Goal: Navigation & Orientation: Find specific page/section

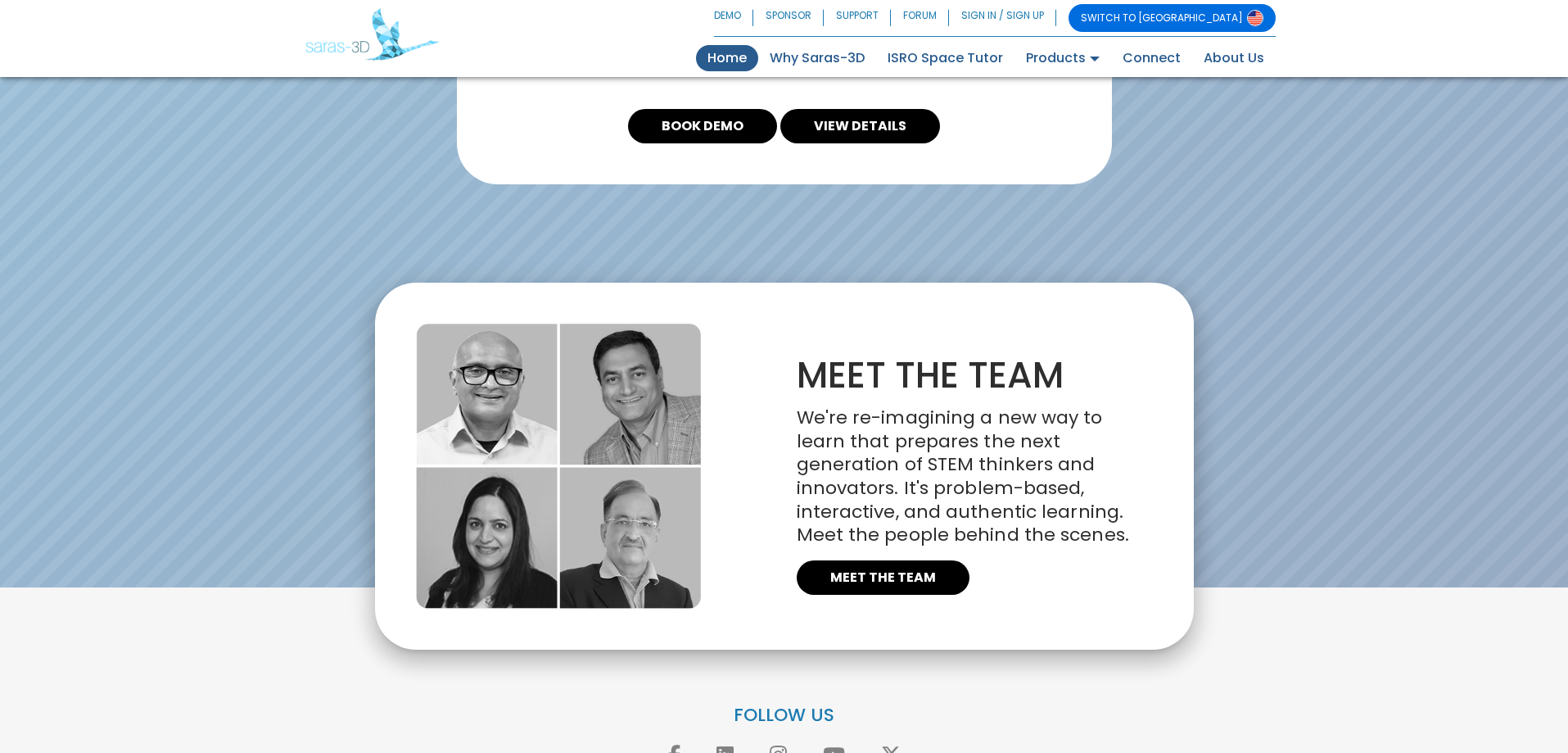
scroll to position [3553, 0]
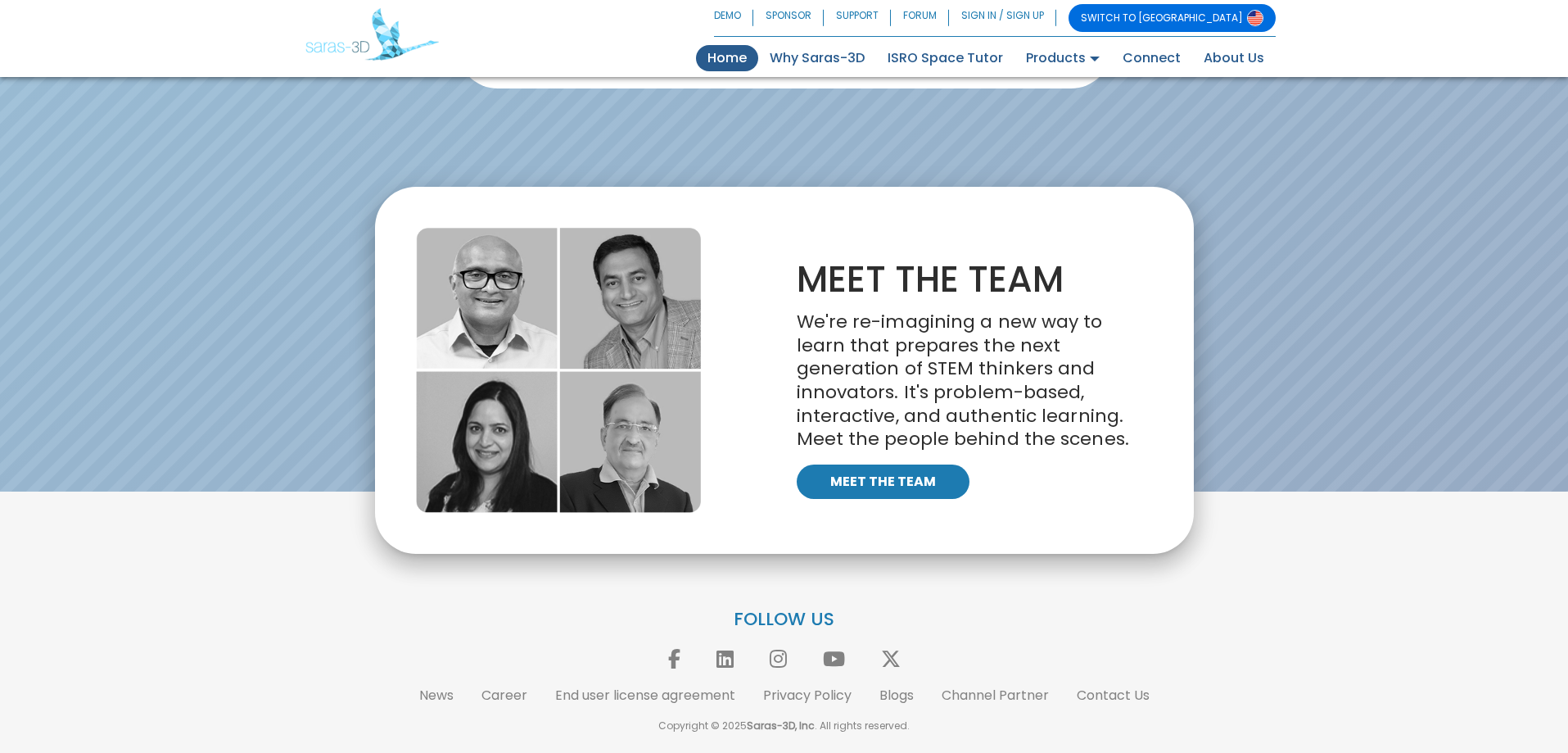
click at [927, 496] on link "MEET THE TEAM" at bounding box center [883, 481] width 173 height 34
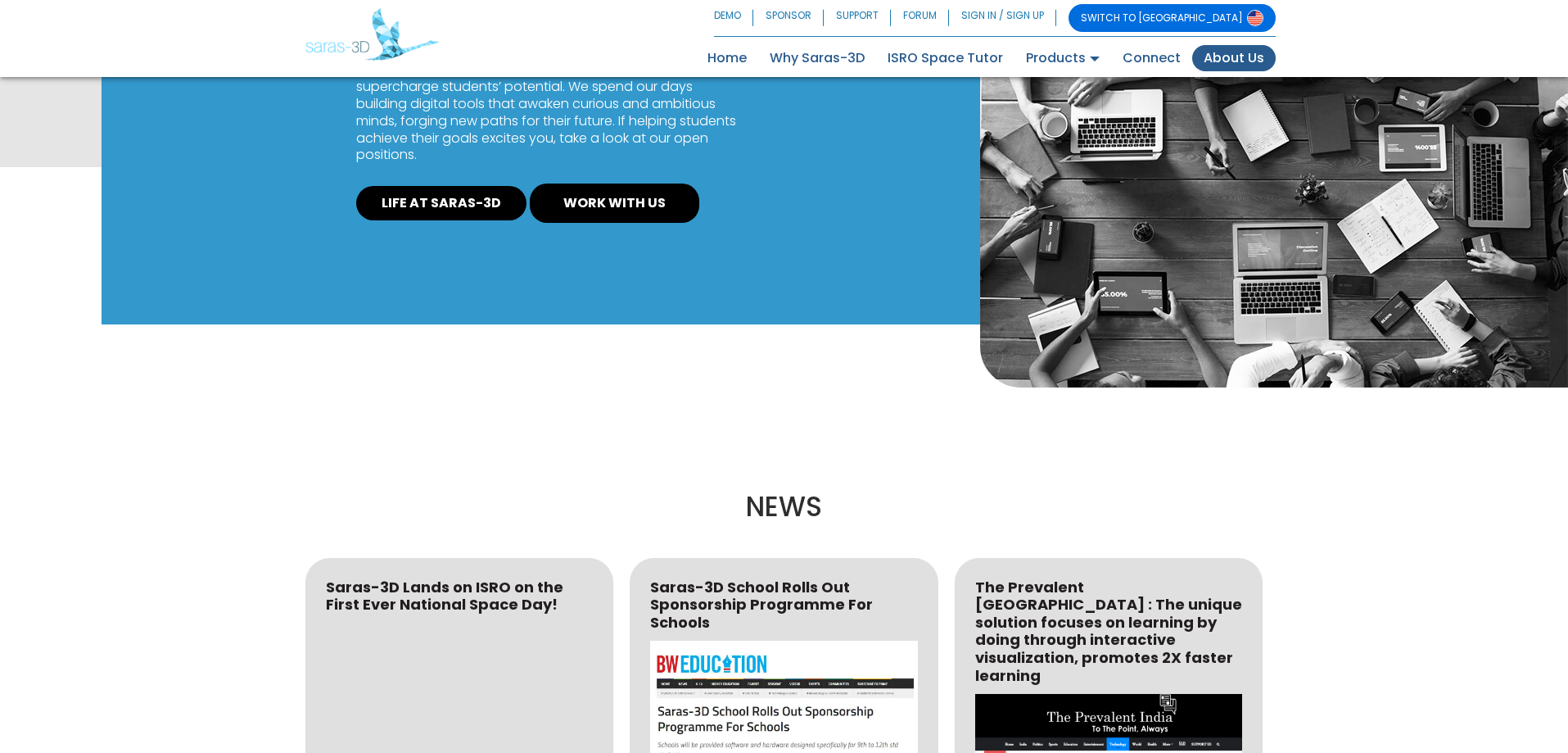
scroll to position [1139, 0]
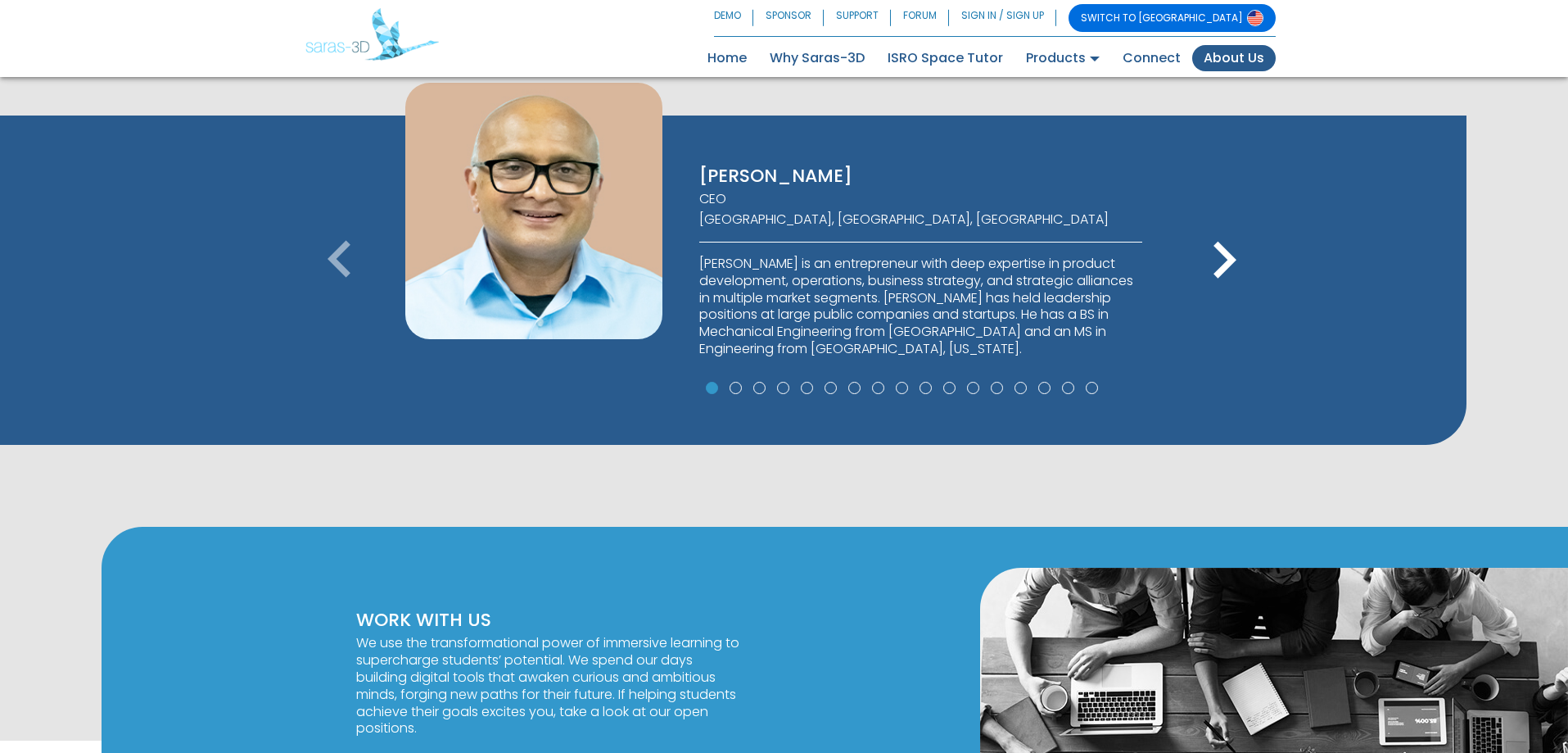
click at [1221, 252] on icon "keyboard_arrow_right" at bounding box center [1224, 261] width 74 height 74
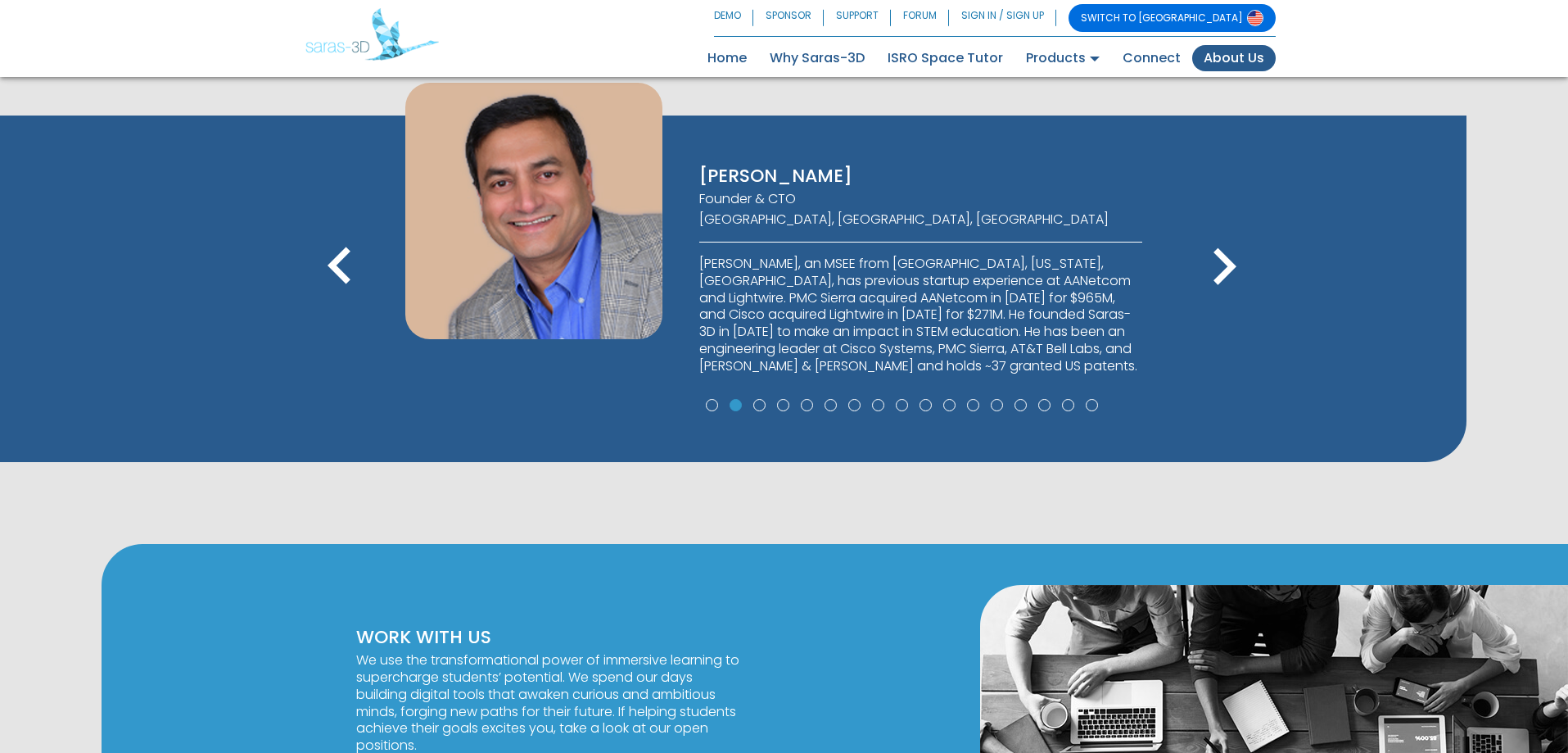
click at [1221, 252] on icon "keyboard_arrow_right" at bounding box center [1224, 267] width 74 height 74
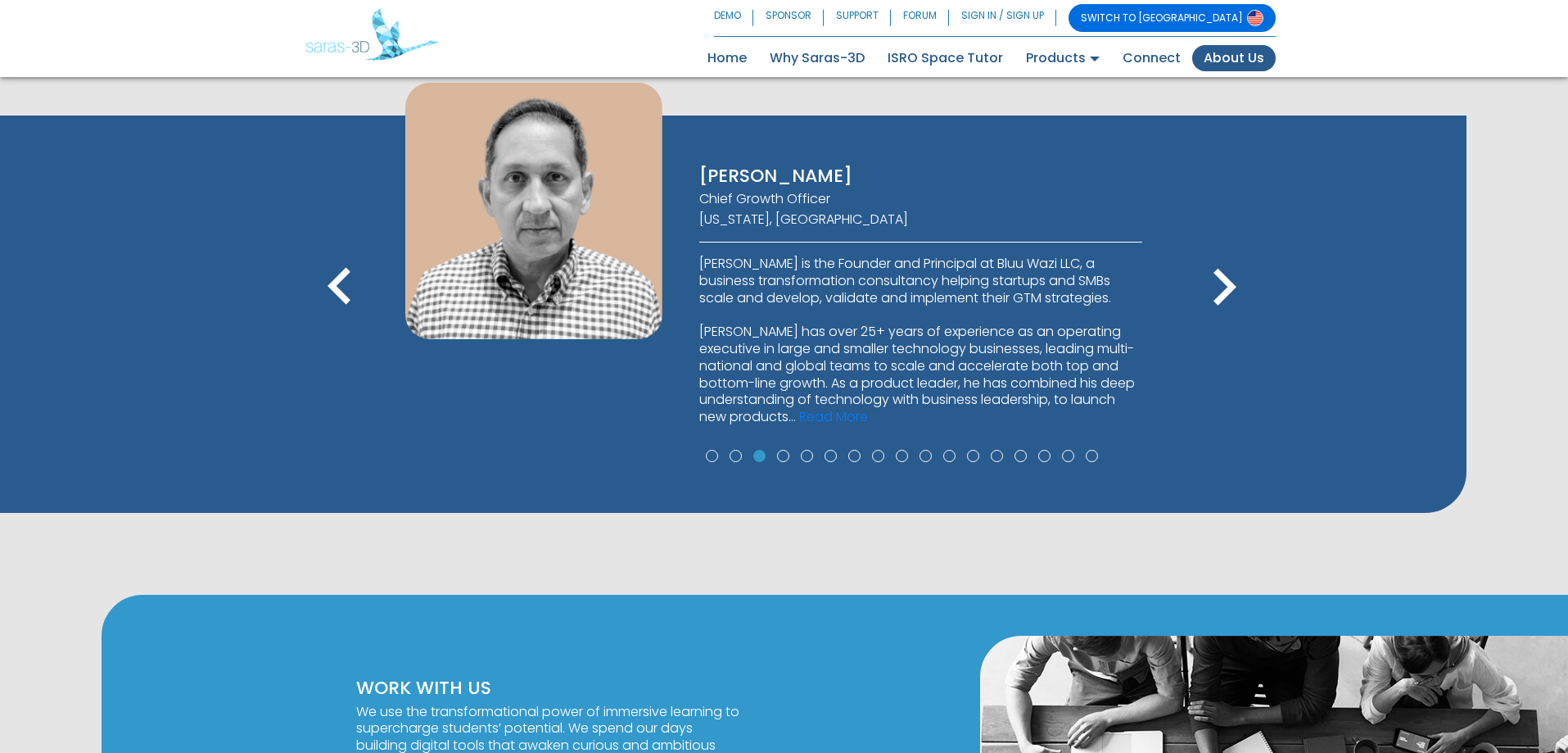
click at [1221, 252] on icon "keyboard_arrow_right" at bounding box center [1224, 287] width 74 height 74
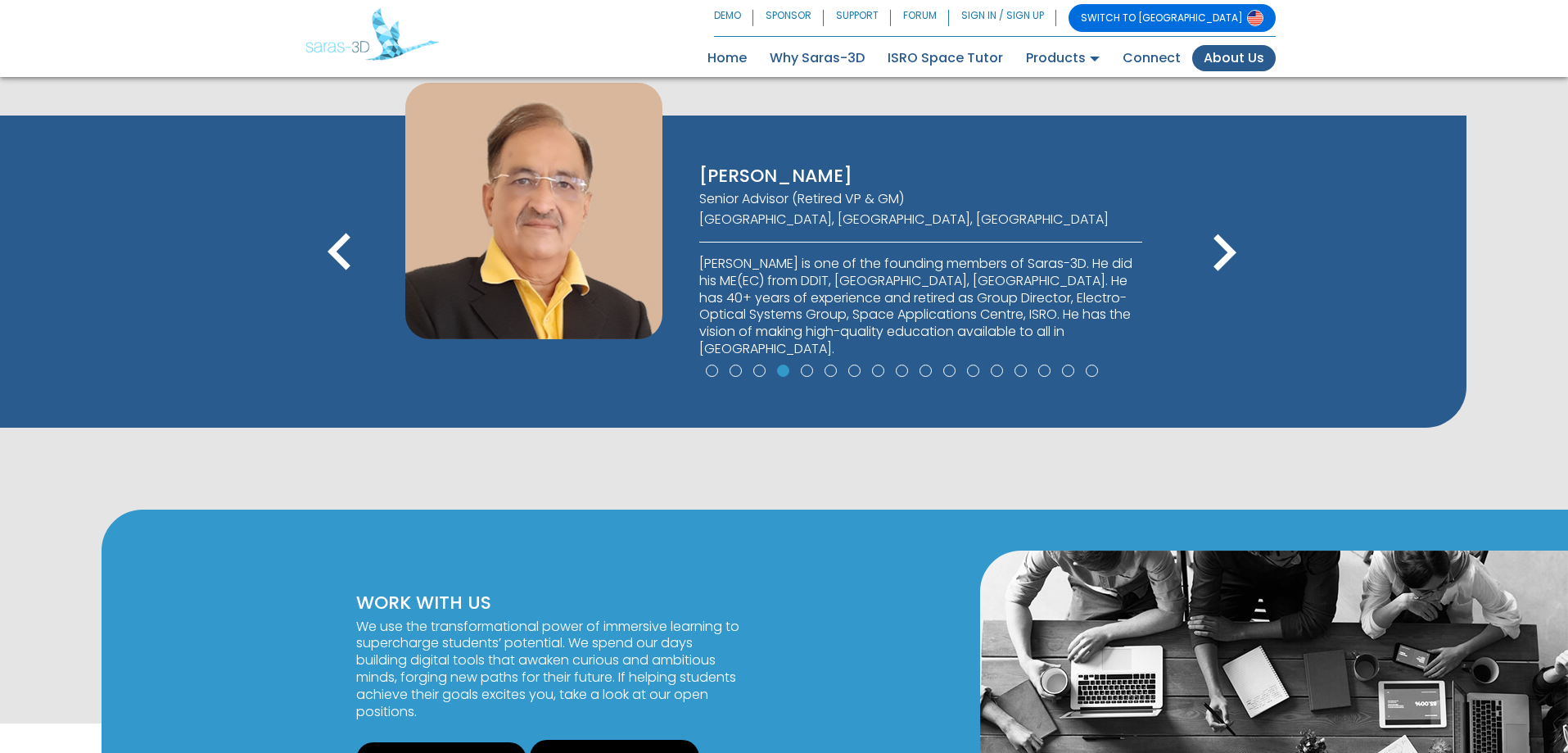
click at [323, 253] on icon "keyboard_arrow_left" at bounding box center [340, 253] width 74 height 74
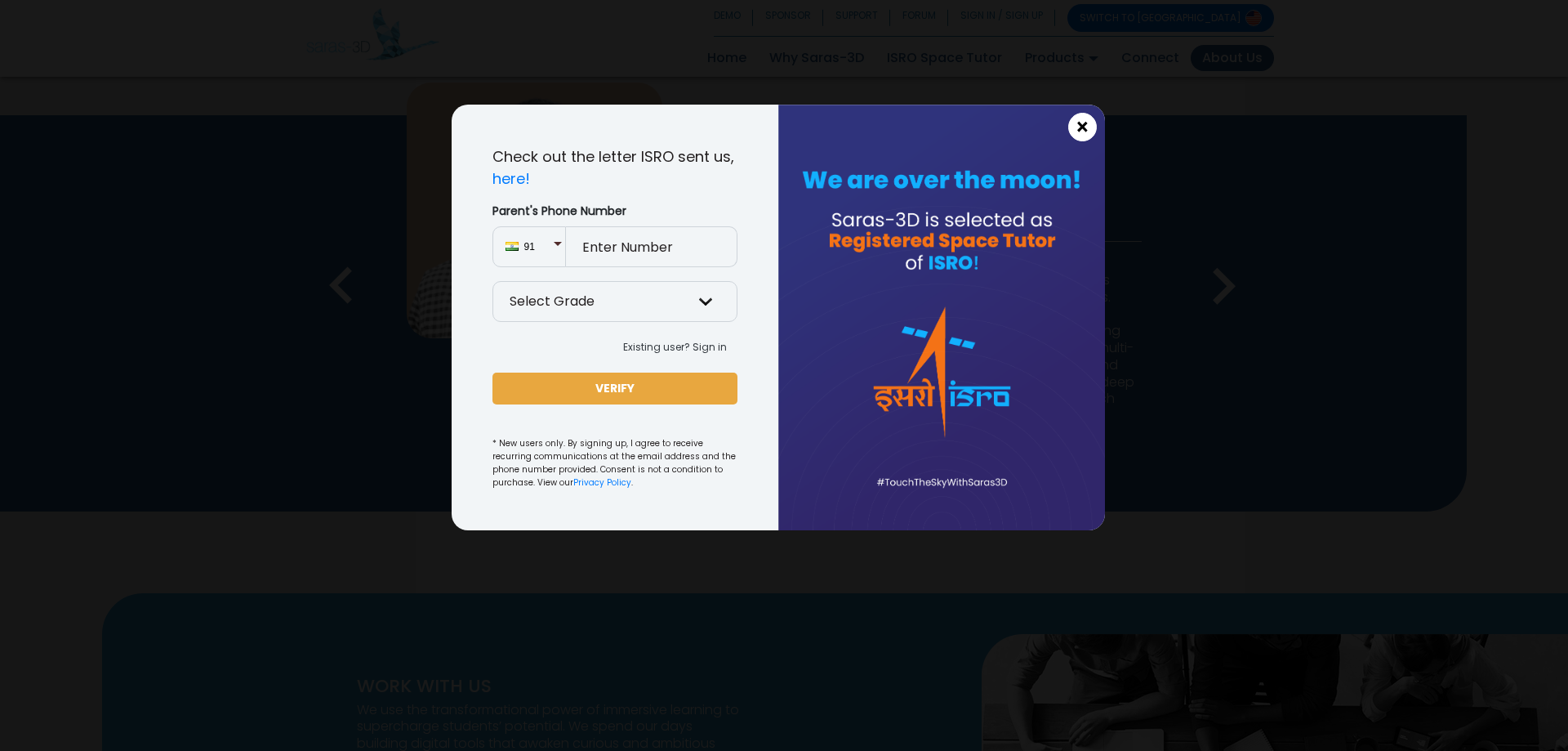
click at [1086, 123] on span "×" at bounding box center [1083, 128] width 14 height 21
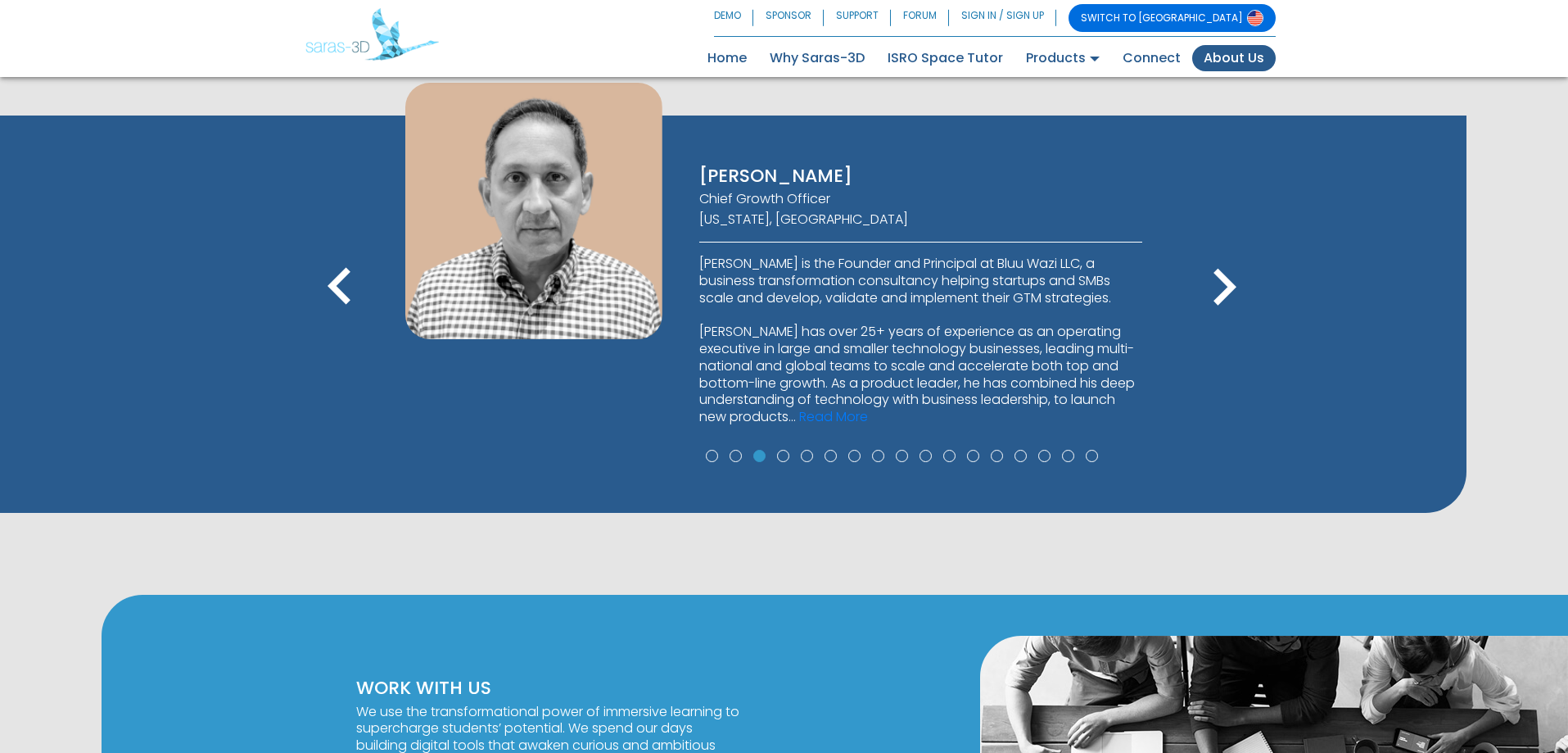
click at [1227, 282] on icon "keyboard_arrow_right" at bounding box center [1224, 287] width 74 height 74
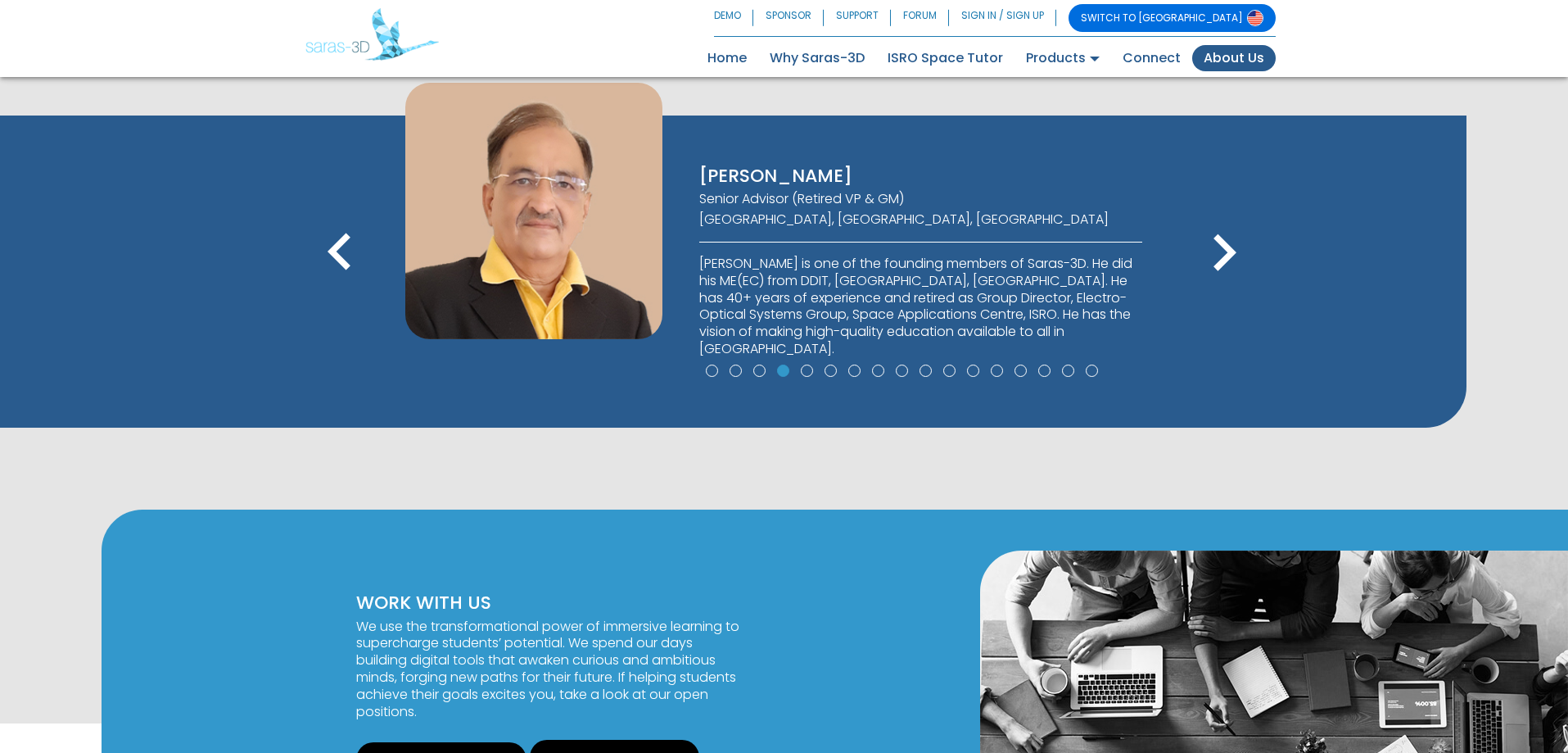
click at [1227, 282] on icon "keyboard_arrow_right" at bounding box center [1224, 253] width 74 height 74
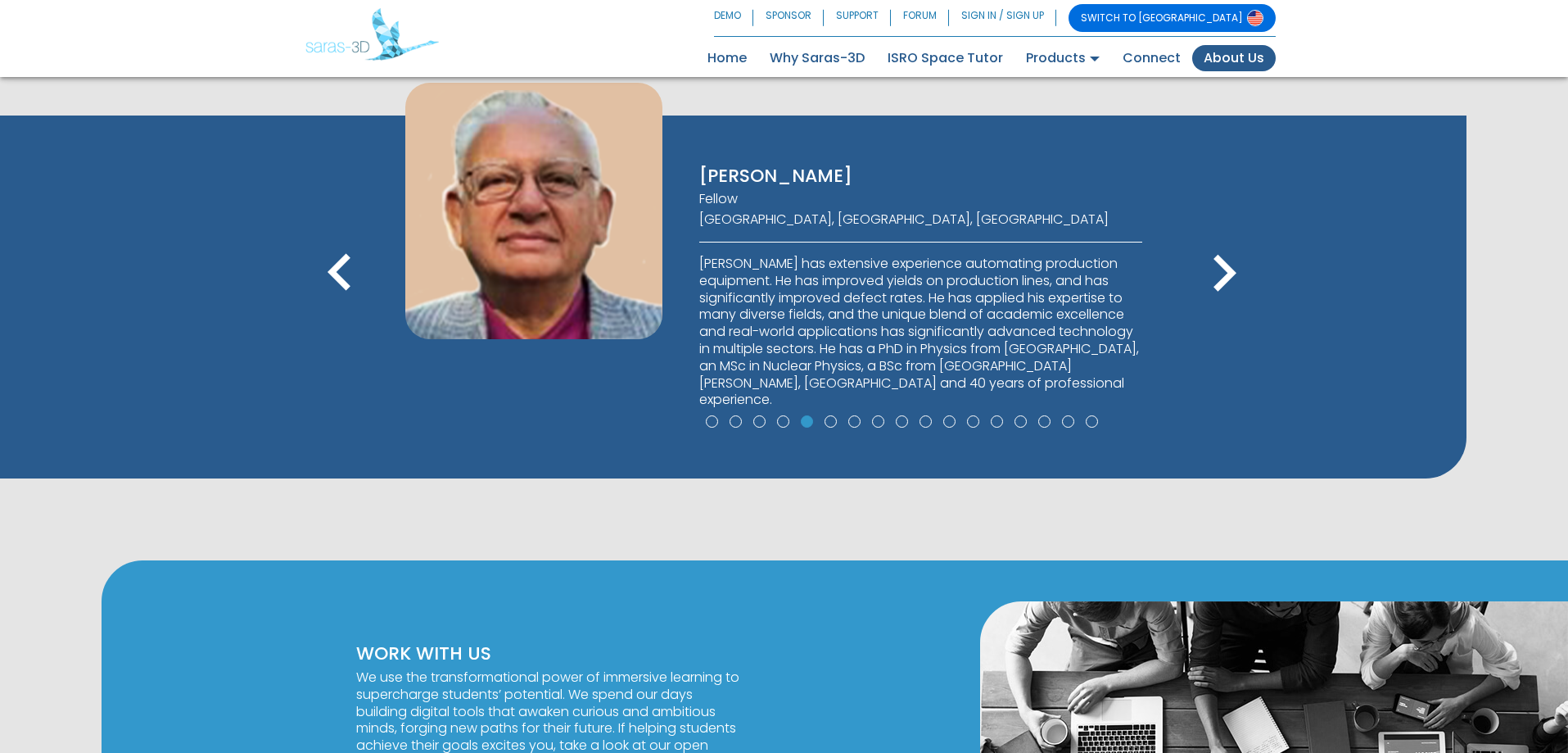
click at [1219, 259] on icon "keyboard_arrow_right" at bounding box center [1224, 274] width 74 height 74
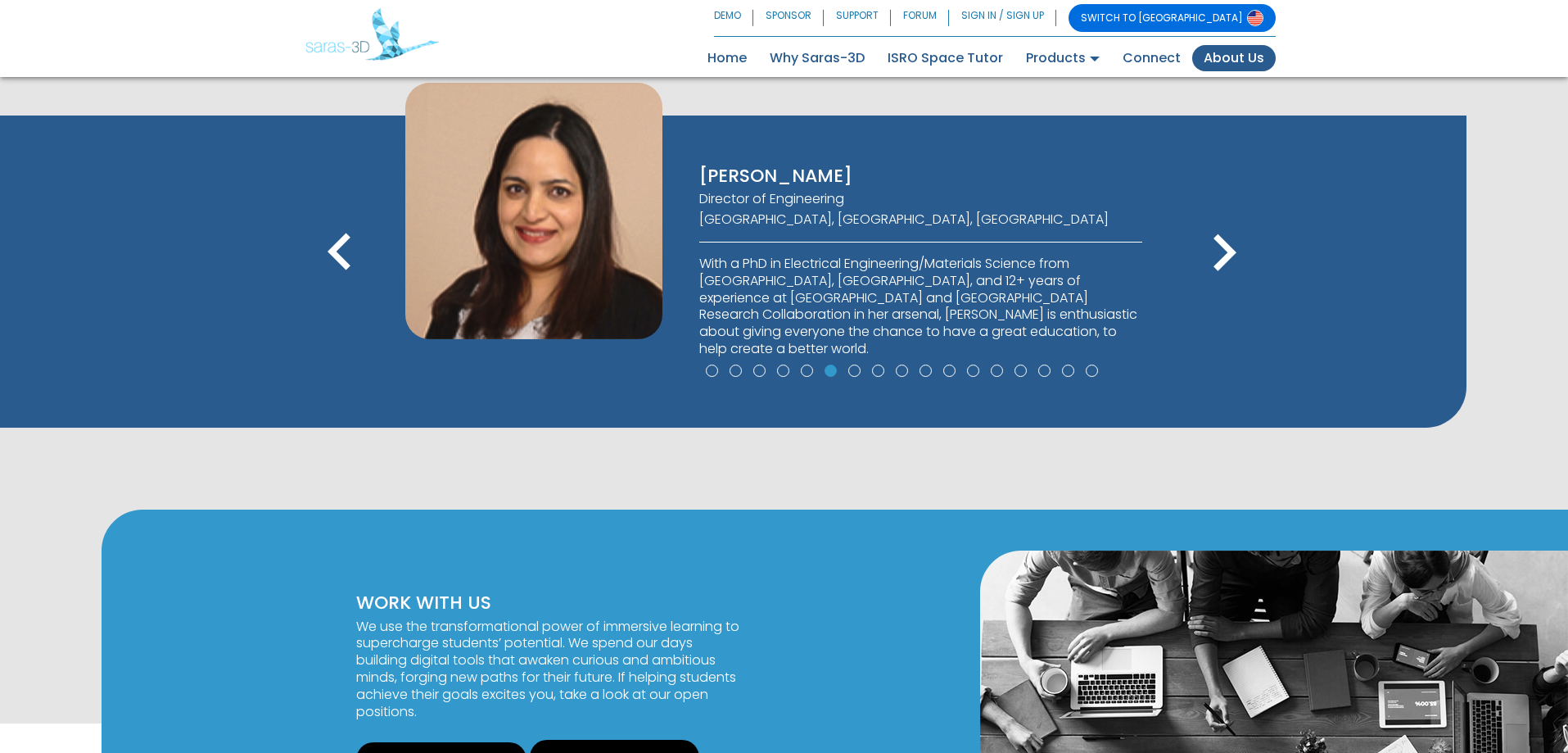
click at [1219, 259] on icon "keyboard_arrow_right" at bounding box center [1224, 253] width 74 height 74
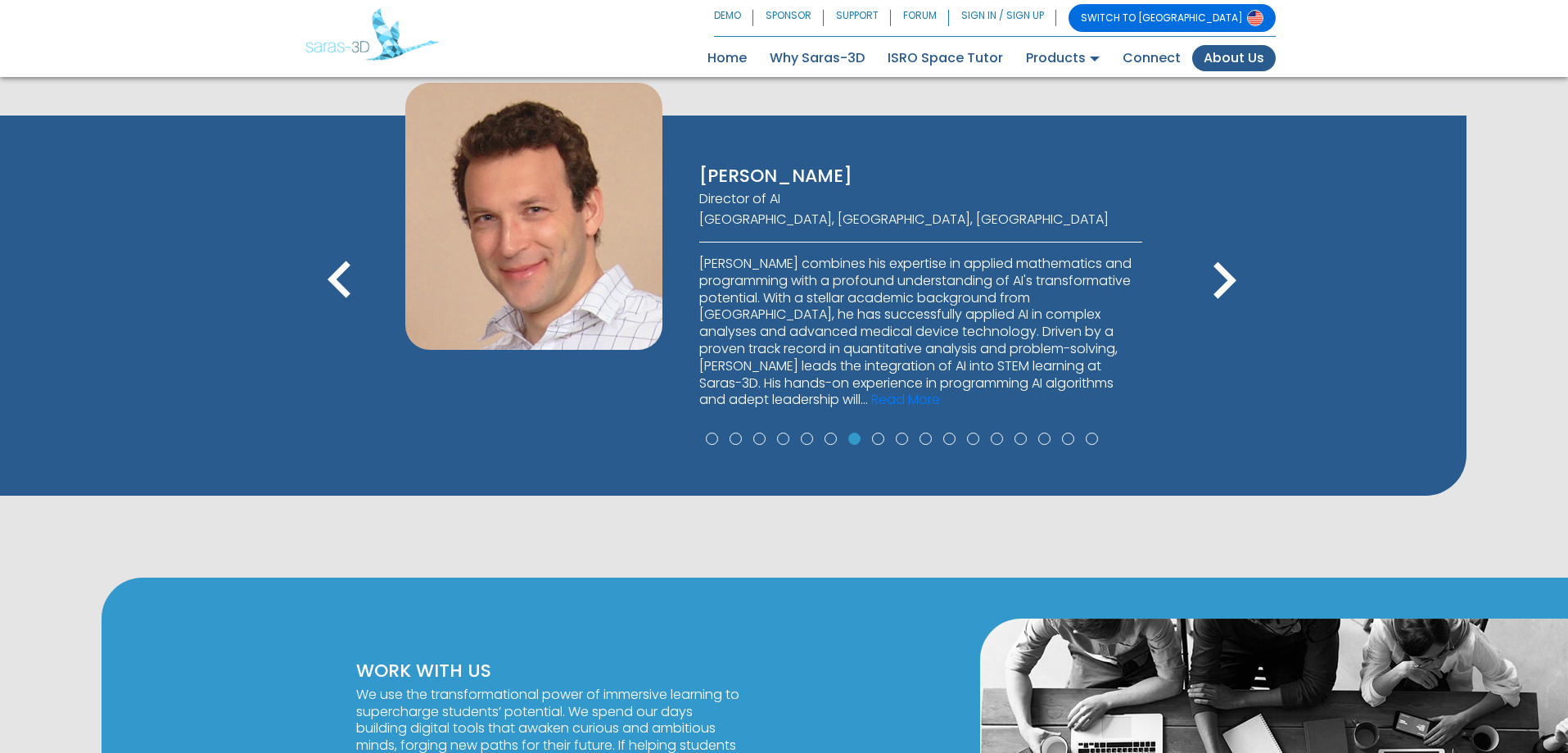
click at [1218, 258] on icon "keyboard_arrow_right" at bounding box center [1224, 281] width 74 height 74
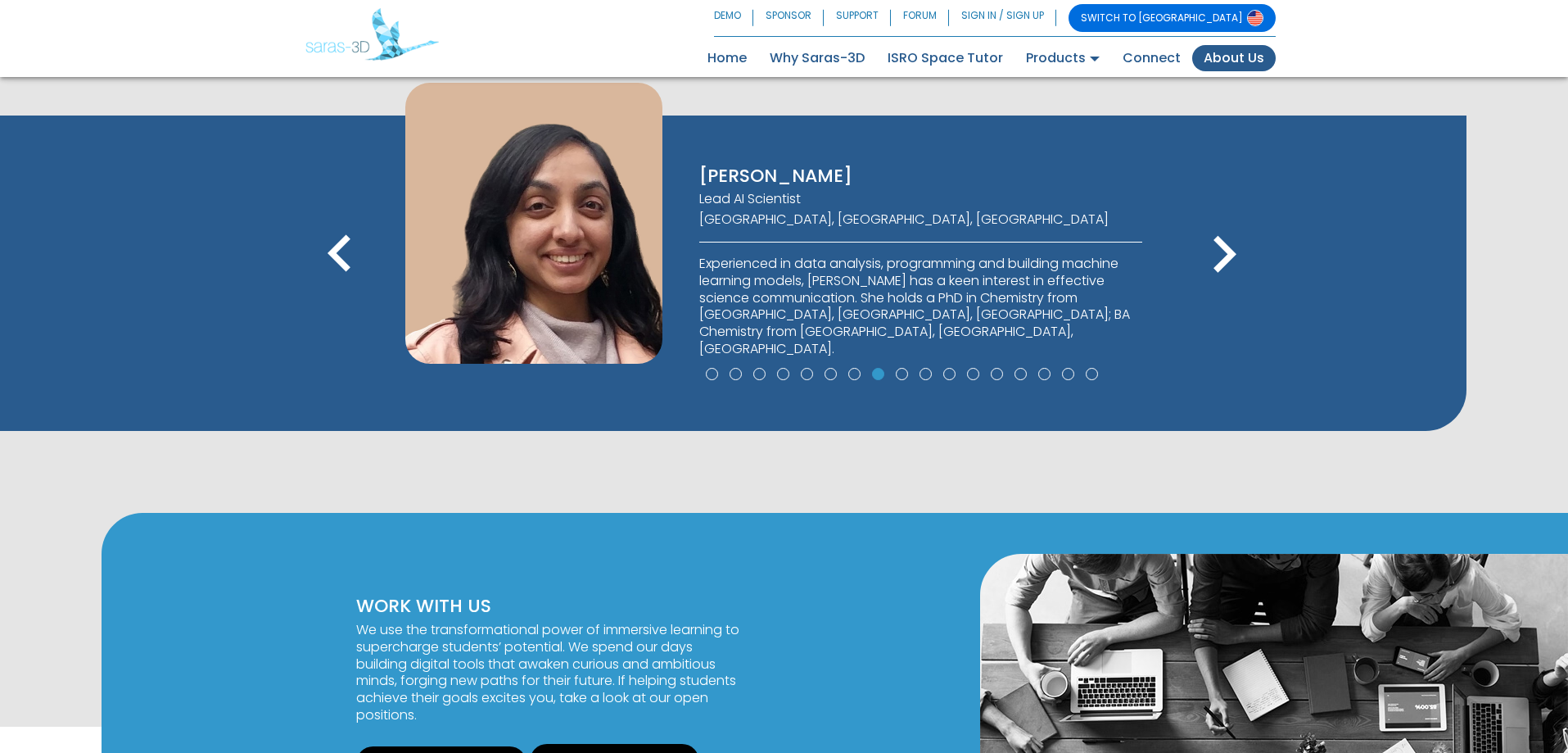
click at [1218, 258] on icon "keyboard_arrow_right" at bounding box center [1224, 255] width 74 height 74
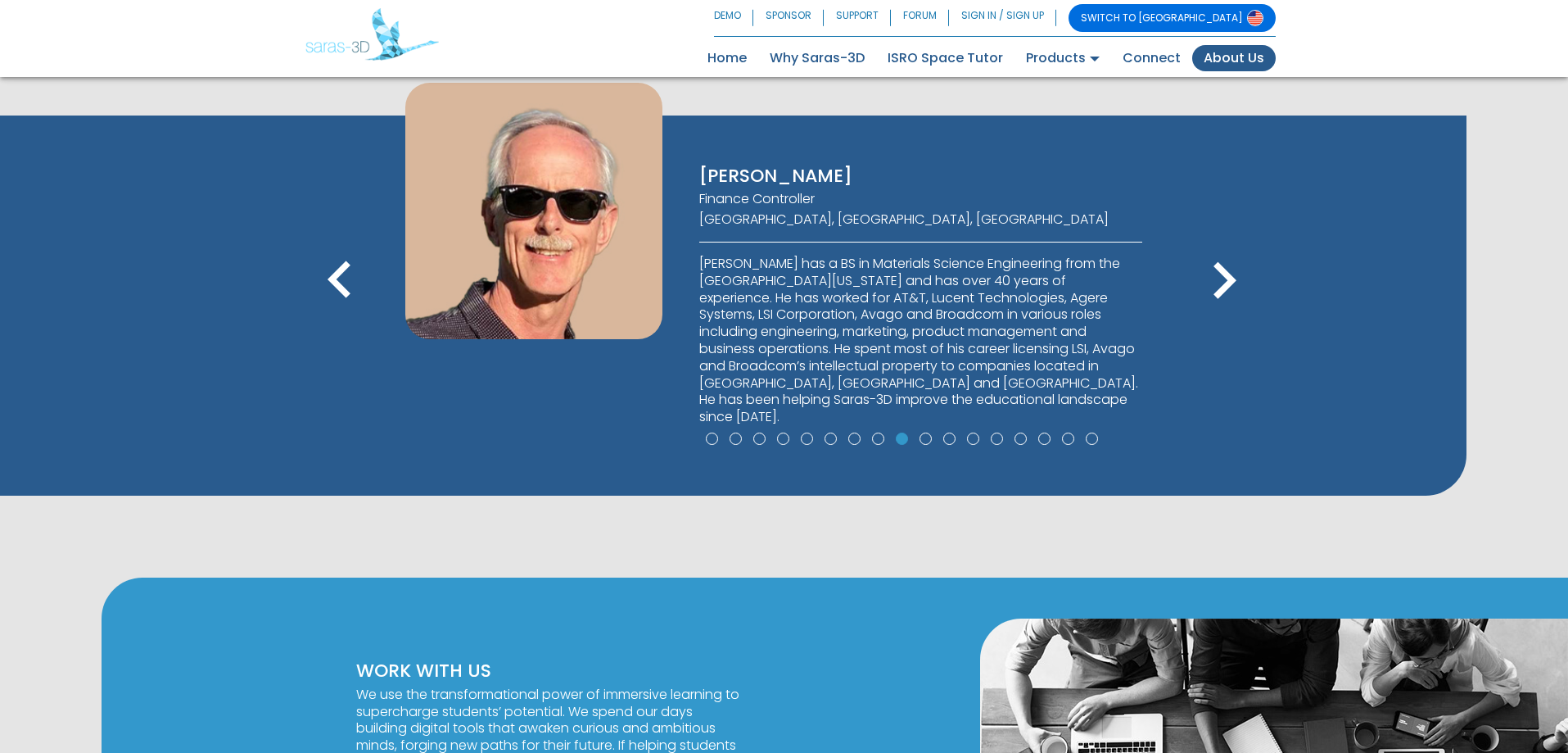
click at [1218, 258] on icon "keyboard_arrow_right" at bounding box center [1224, 281] width 74 height 74
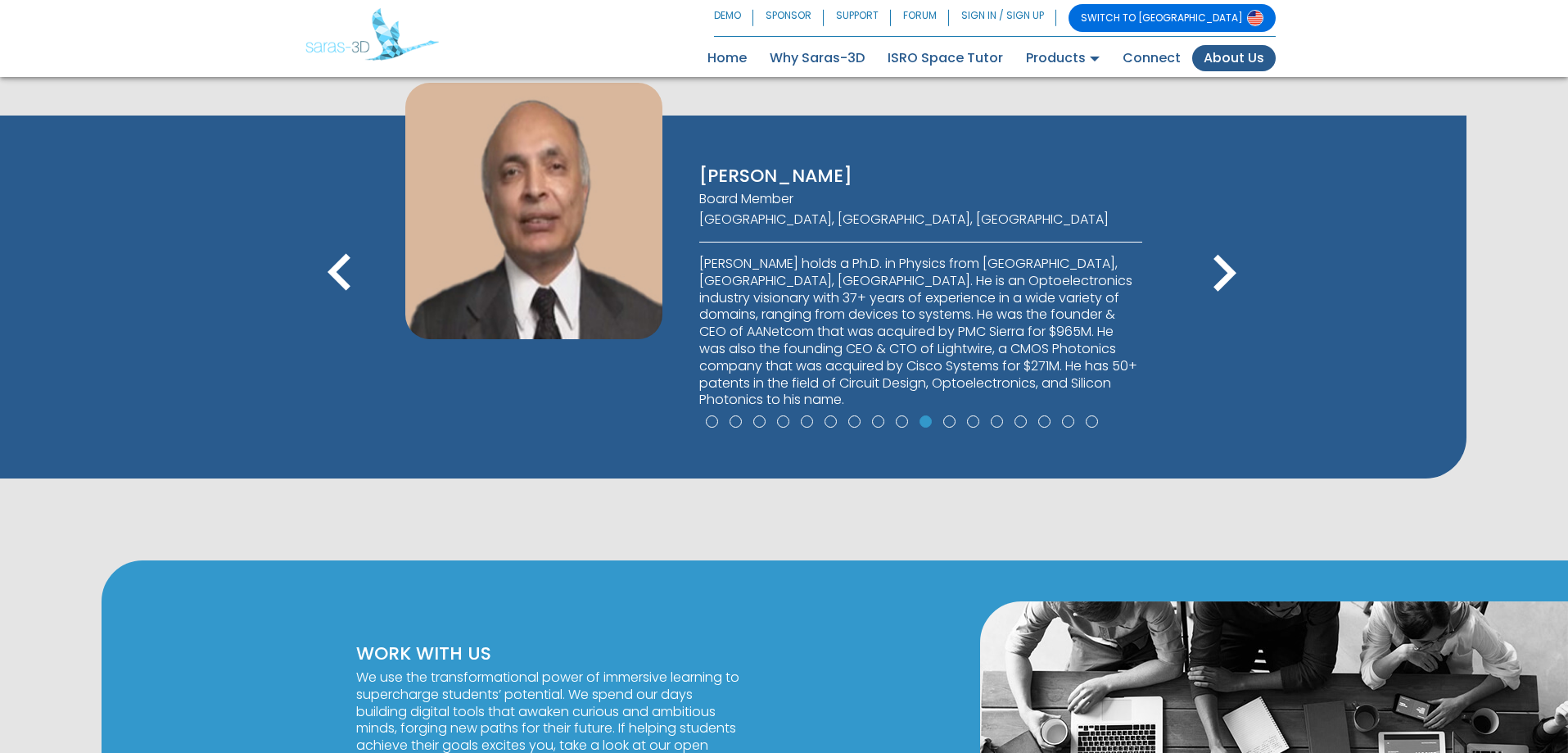
click at [1218, 258] on icon "keyboard_arrow_right" at bounding box center [1224, 274] width 74 height 74
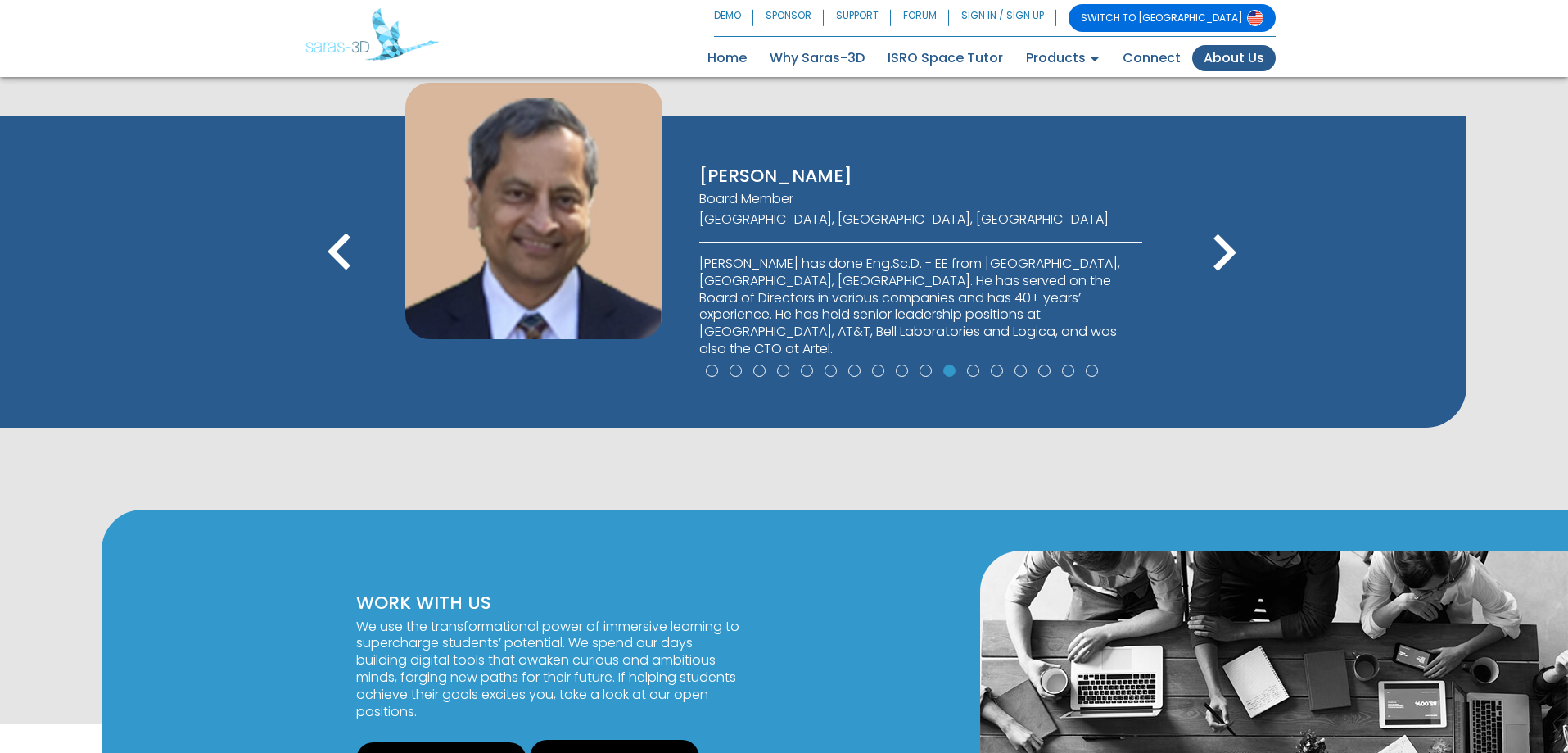
click at [1218, 258] on icon "keyboard_arrow_right" at bounding box center [1224, 253] width 74 height 74
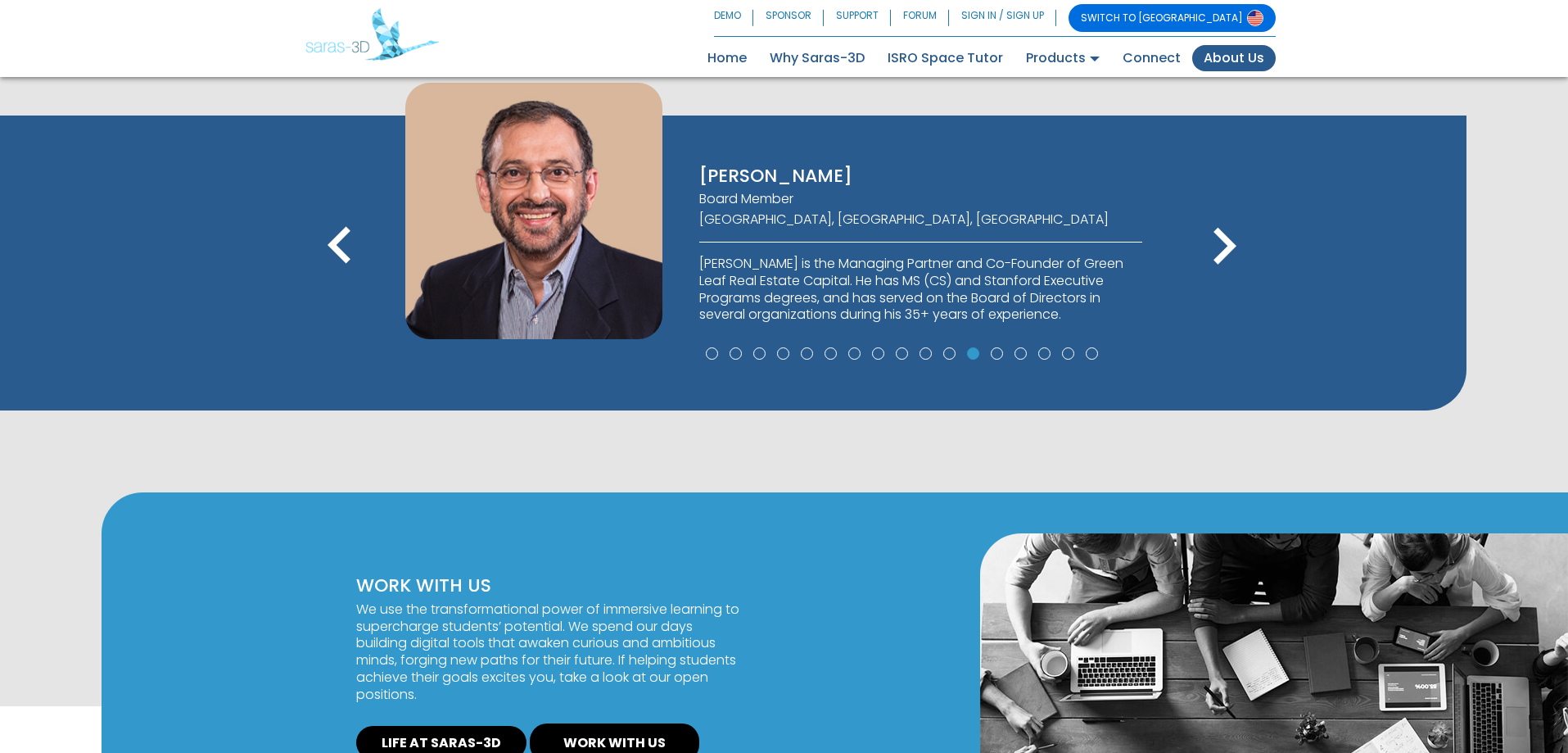
click at [1218, 258] on icon "keyboard_arrow_right" at bounding box center [1224, 247] width 74 height 74
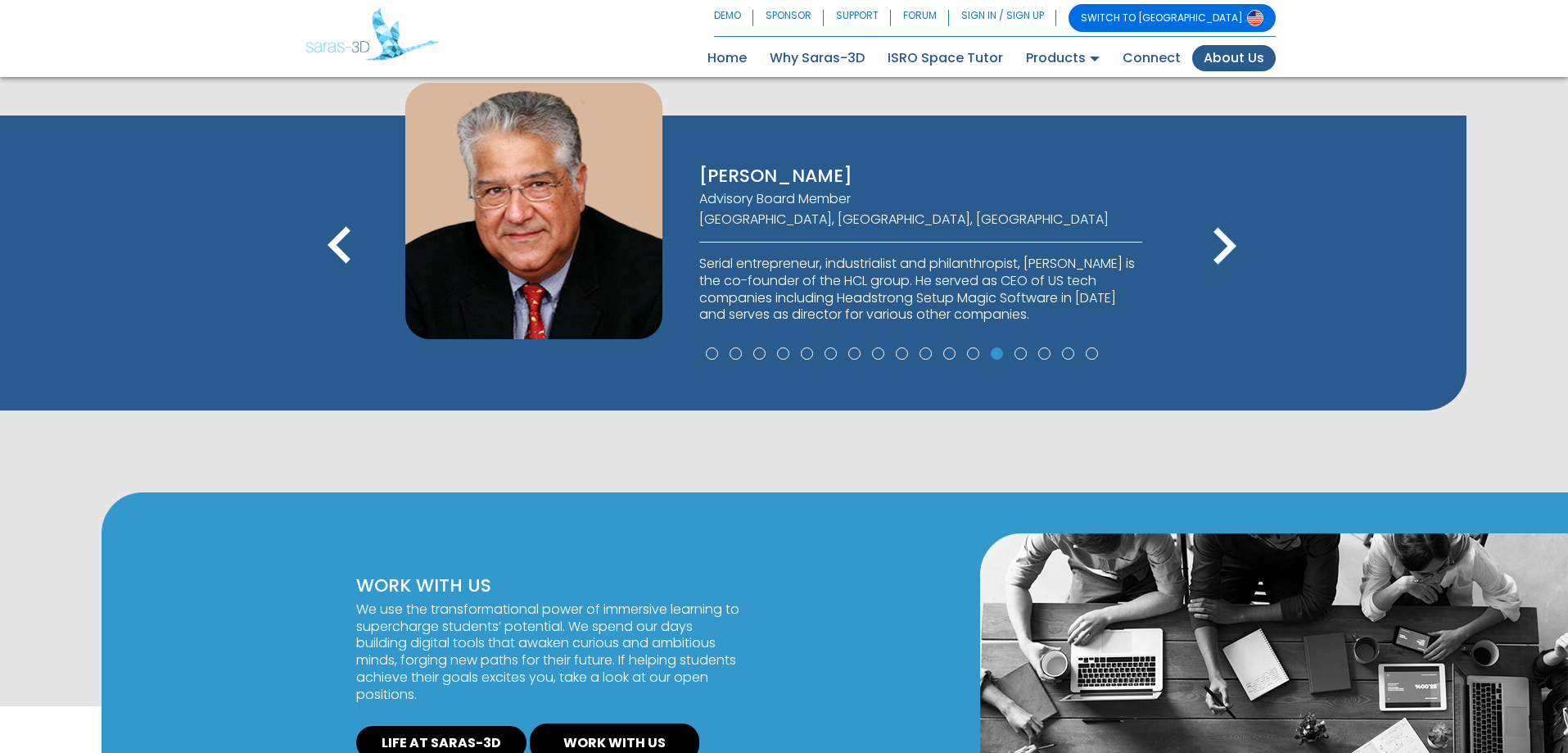
click at [1218, 258] on icon "keyboard_arrow_right" at bounding box center [1224, 247] width 74 height 74
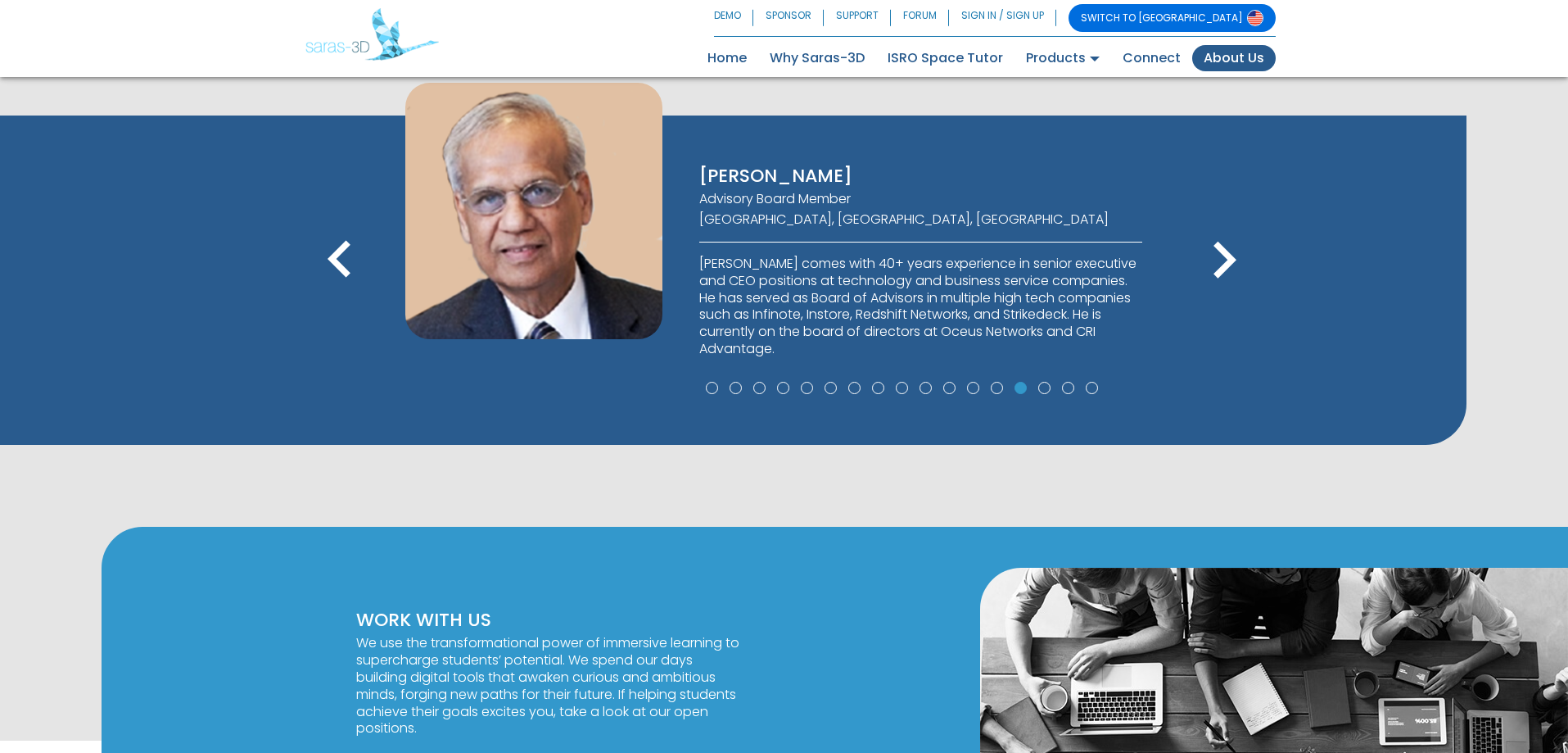
click at [1225, 258] on icon "keyboard_arrow_right" at bounding box center [1224, 261] width 74 height 74
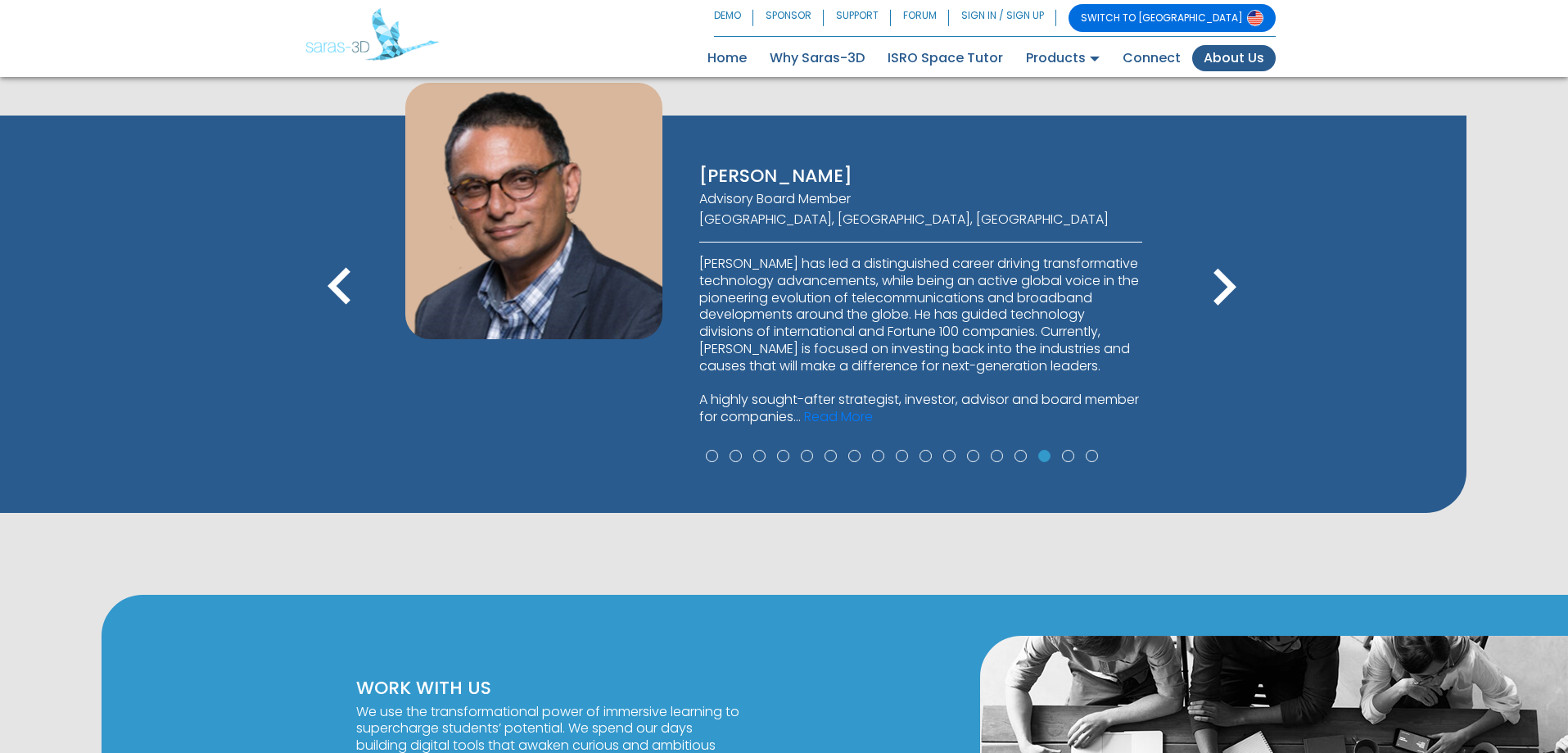
click at [1216, 284] on icon "keyboard_arrow_right" at bounding box center [1224, 287] width 74 height 74
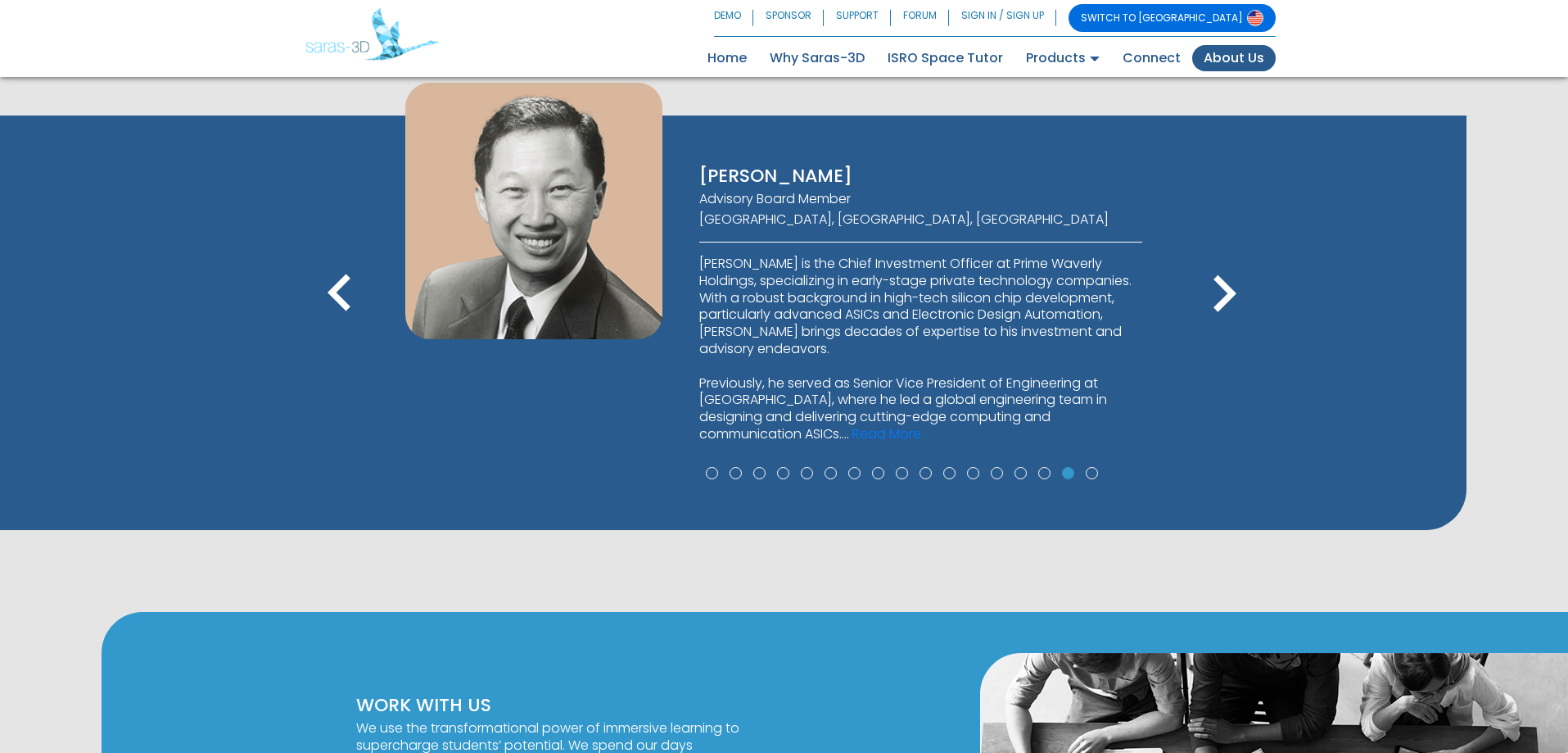
click at [1216, 284] on icon "keyboard_arrow_right" at bounding box center [1224, 294] width 74 height 74
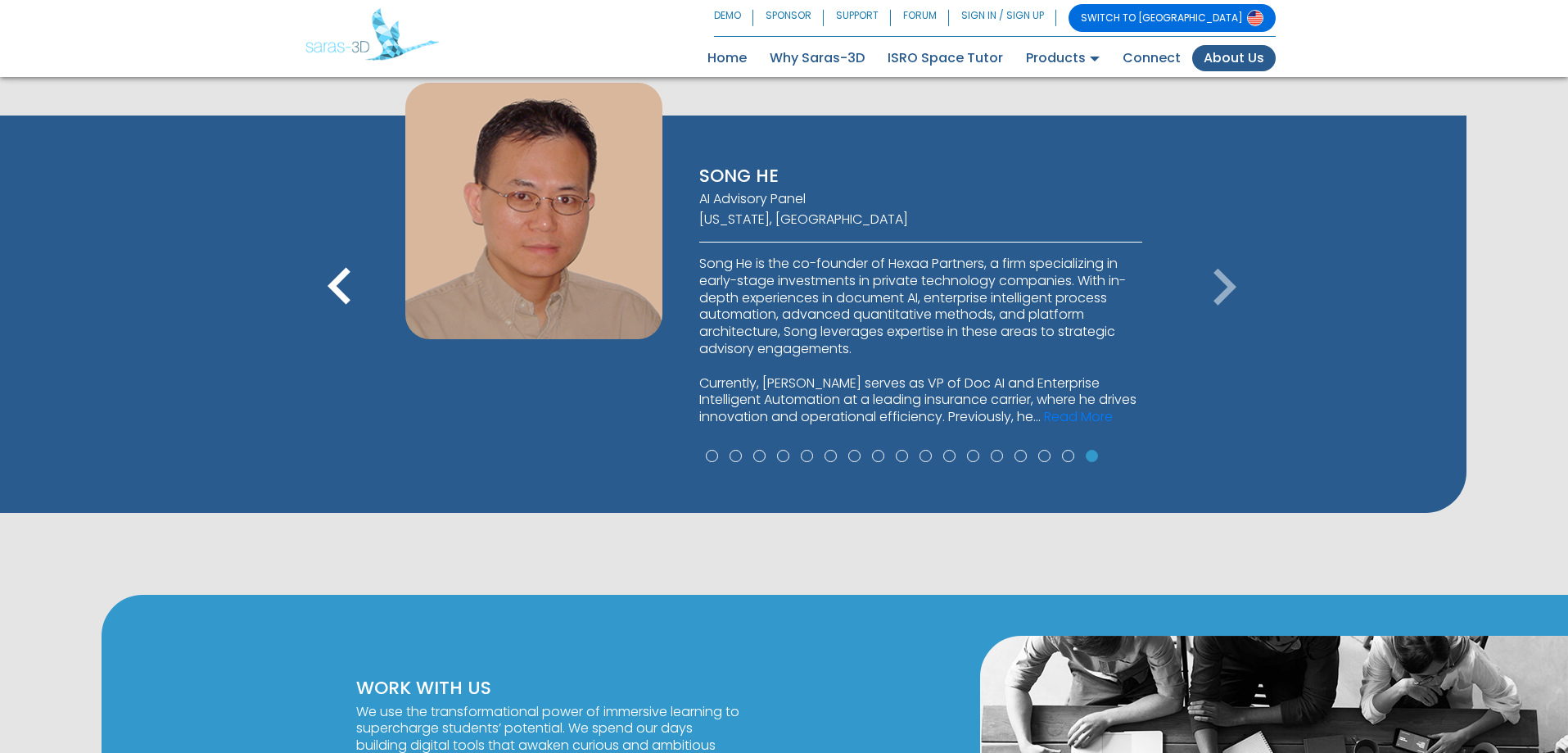
click at [1183, 18] on link "SWITCH TO [GEOGRAPHIC_DATA]" at bounding box center [1172, 19] width 207 height 28
